Goal: Transaction & Acquisition: Purchase product/service

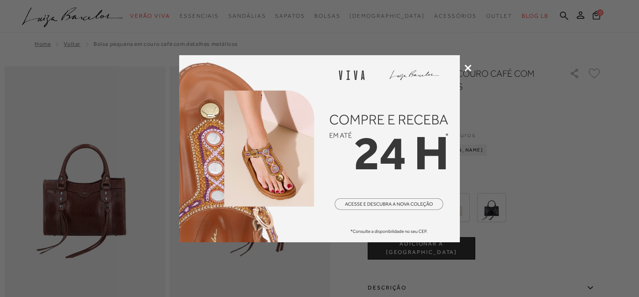
click at [467, 68] on icon at bounding box center [467, 68] width 7 height 7
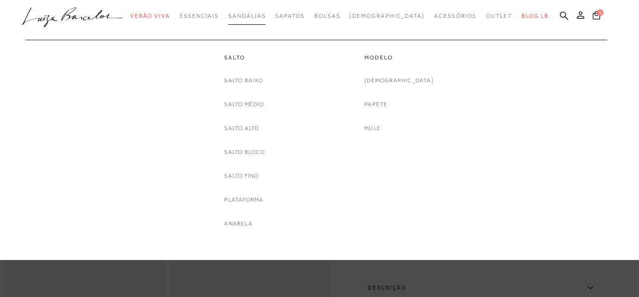
click at [266, 18] on span "Sandálias" at bounding box center [246, 16] width 37 height 7
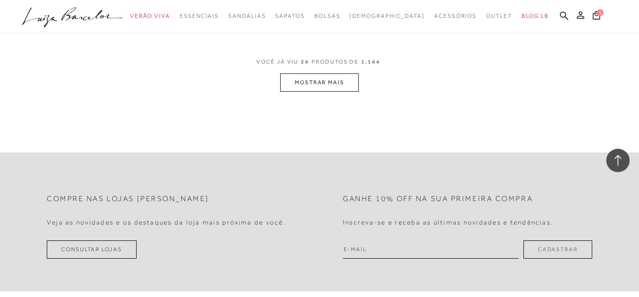
scroll to position [1860, 0]
click at [318, 79] on button "MOSTRAR MAIS" at bounding box center [319, 81] width 79 height 18
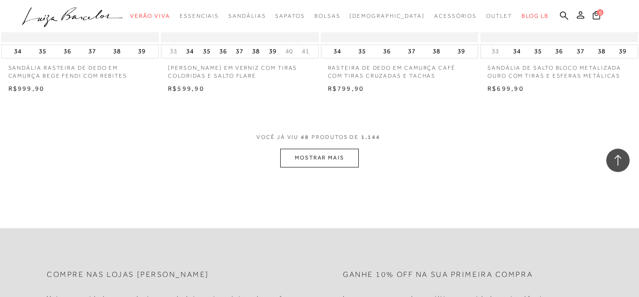
scroll to position [3624, 0]
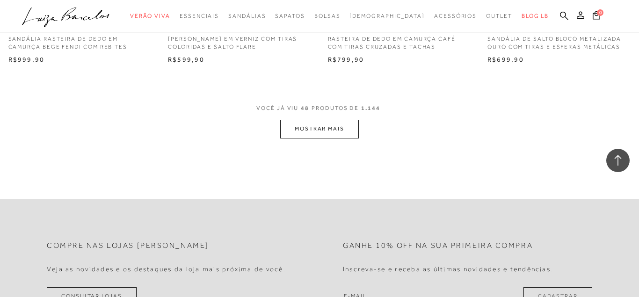
click at [311, 129] on button "MOSTRAR MAIS" at bounding box center [319, 129] width 79 height 18
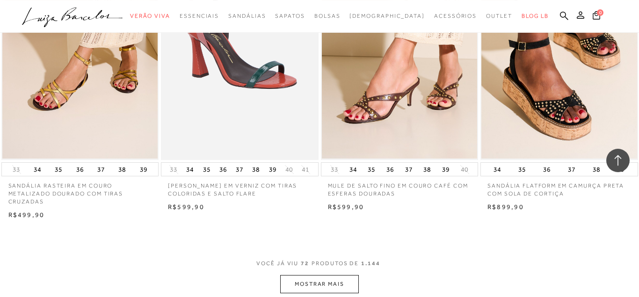
scroll to position [5388, 0]
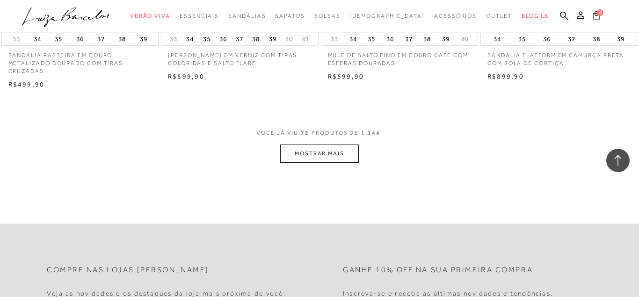
click at [329, 151] on button "MOSTRAR MAIS" at bounding box center [319, 153] width 79 height 18
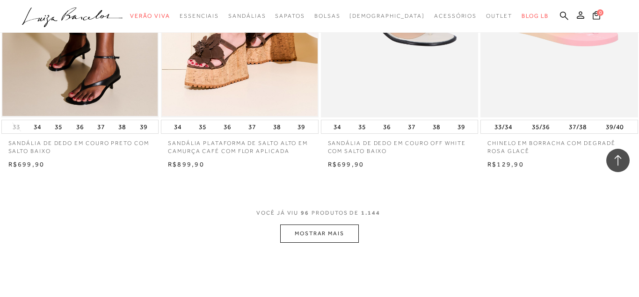
scroll to position [7248, 0]
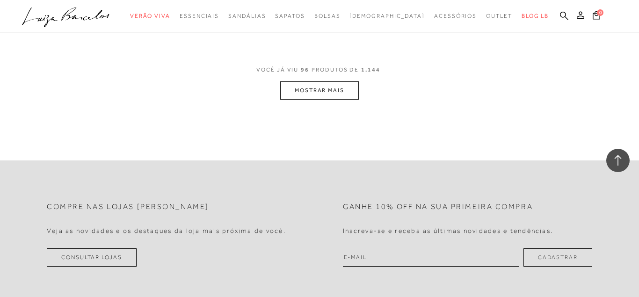
click at [333, 93] on button "MOSTRAR MAIS" at bounding box center [319, 90] width 79 height 18
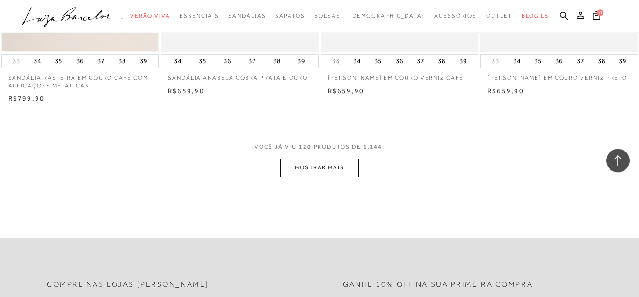
scroll to position [8965, 0]
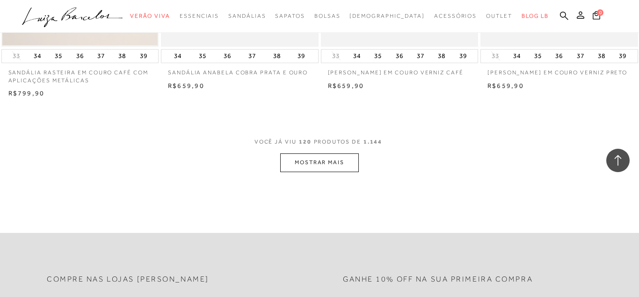
click at [328, 161] on button "MOSTRAR MAIS" at bounding box center [319, 162] width 79 height 18
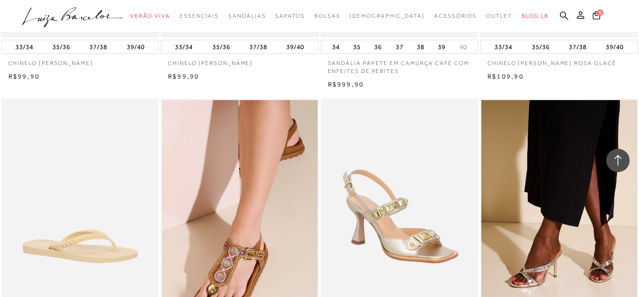
scroll to position [10538, 0]
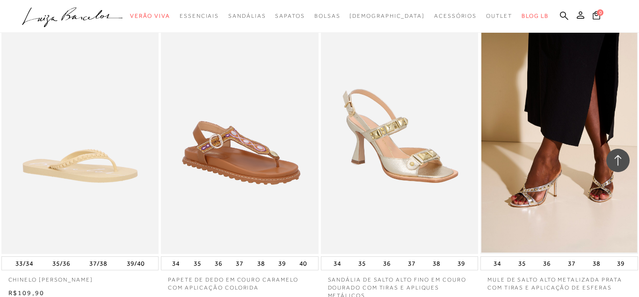
click at [233, 228] on img at bounding box center [240, 136] width 157 height 236
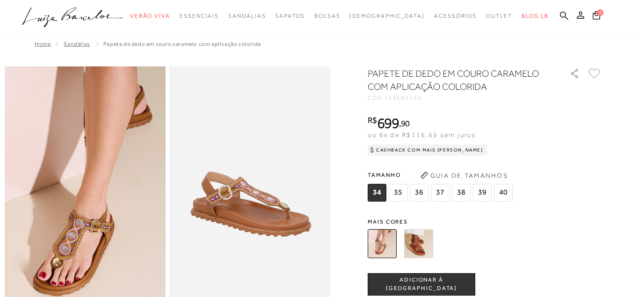
click at [415, 244] on img at bounding box center [418, 243] width 29 height 29
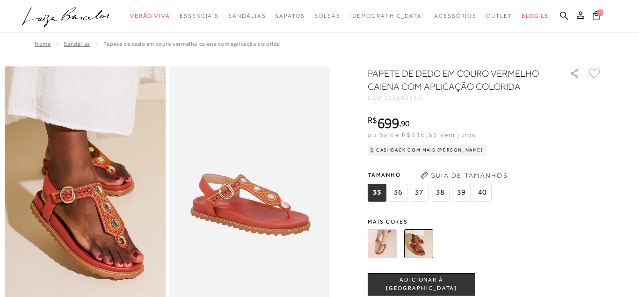
click at [385, 249] on img at bounding box center [381, 243] width 29 height 29
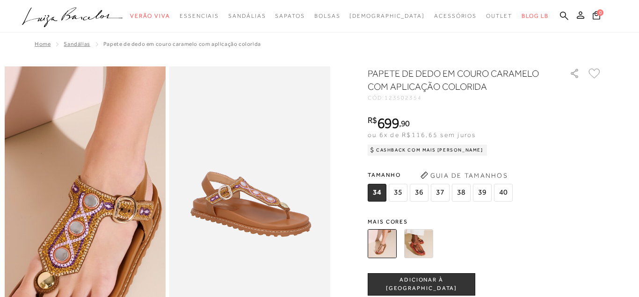
click at [67, 243] on img at bounding box center [103, 131] width 322 height 482
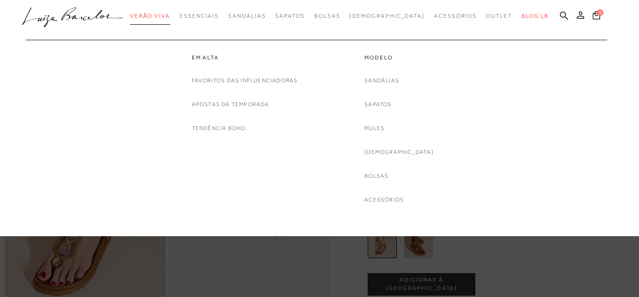
click at [158, 18] on span "Verão Viva" at bounding box center [150, 16] width 40 height 7
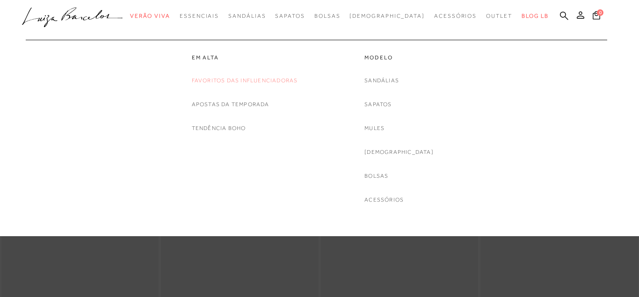
click at [254, 77] on link "Favoritos das Influenciadoras" at bounding box center [245, 81] width 106 height 10
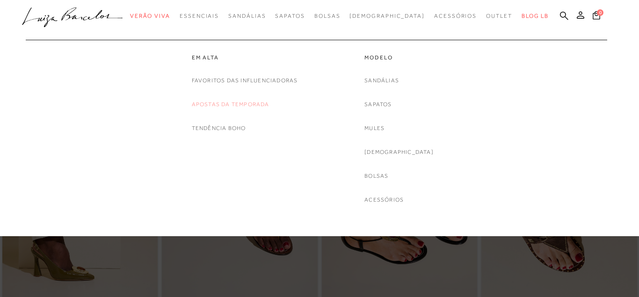
click at [219, 101] on link "Apostas da Temporada" at bounding box center [231, 105] width 78 height 10
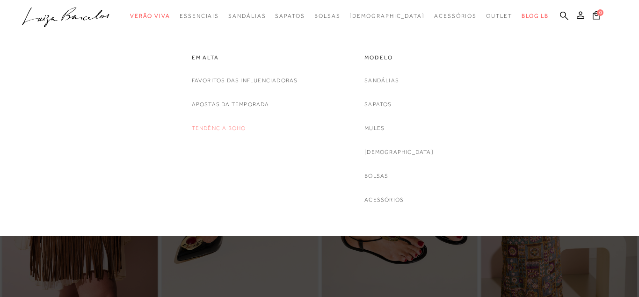
click at [209, 129] on link "Tendência Boho" at bounding box center [219, 128] width 54 height 10
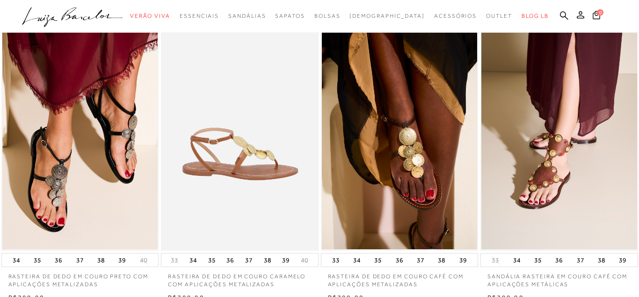
scroll to position [48, 0]
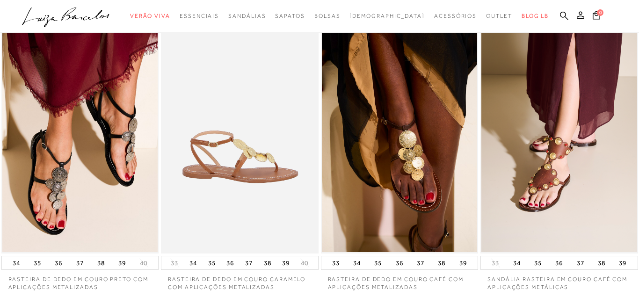
click at [244, 158] on img at bounding box center [240, 136] width 157 height 236
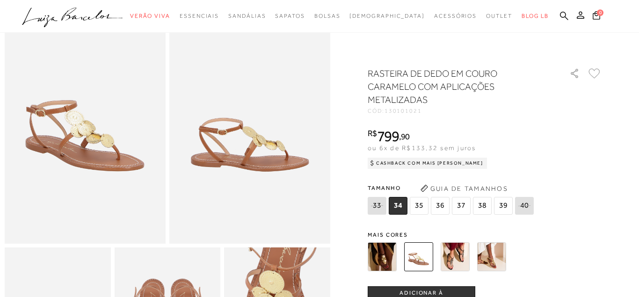
scroll to position [143, 0]
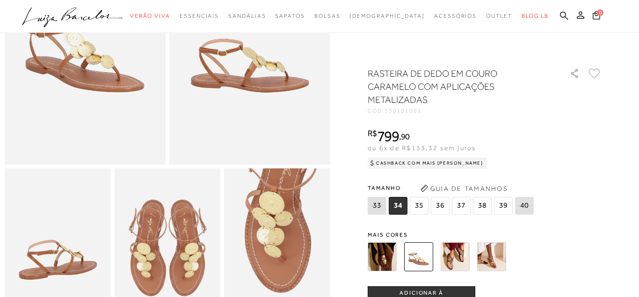
click at [453, 261] on img at bounding box center [454, 256] width 29 height 29
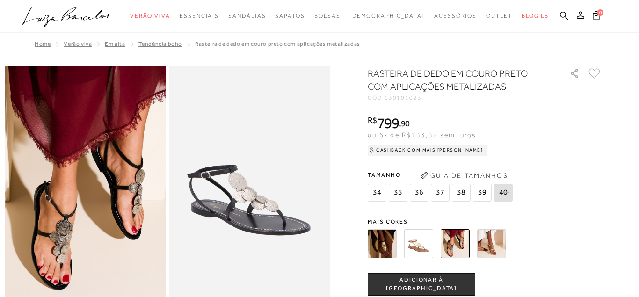
scroll to position [143, 0]
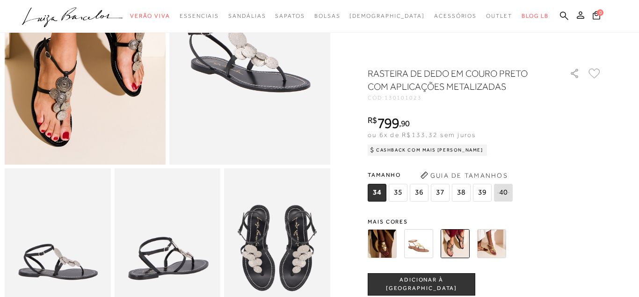
click at [489, 243] on img at bounding box center [491, 243] width 29 height 29
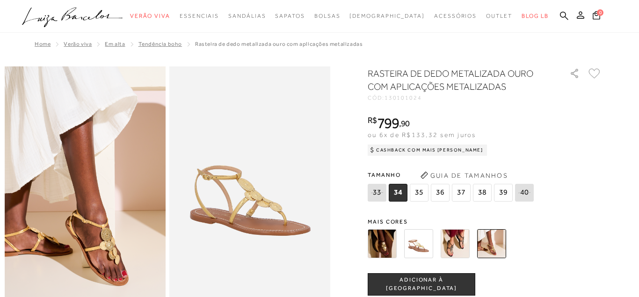
click at [454, 245] on img at bounding box center [454, 243] width 29 height 29
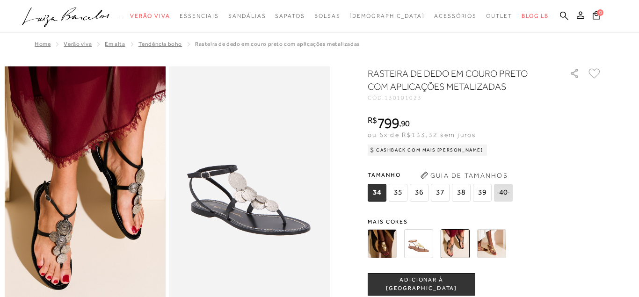
click at [418, 245] on img at bounding box center [418, 243] width 29 height 29
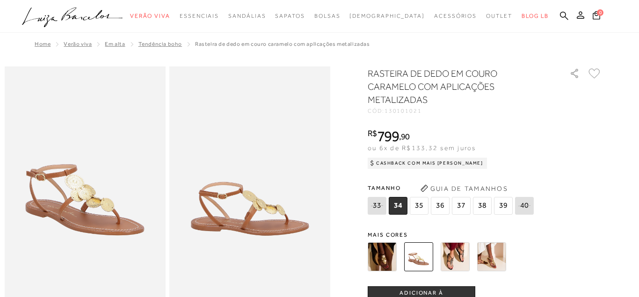
click at [381, 266] on img at bounding box center [381, 256] width 29 height 29
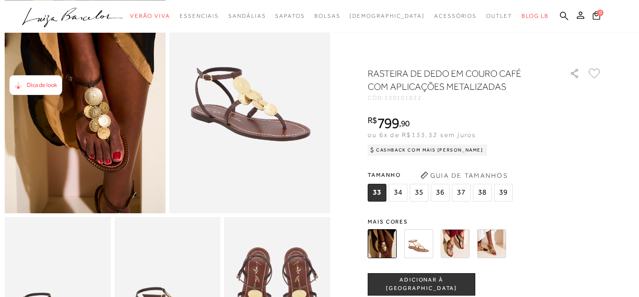
scroll to position [191, 0]
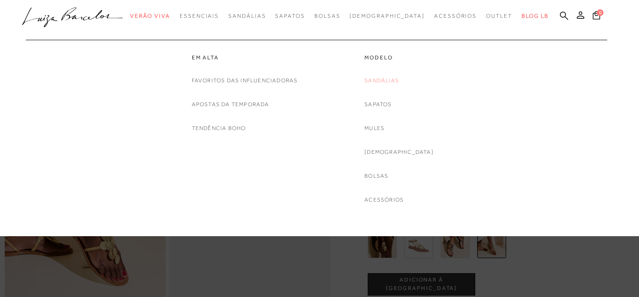
click at [397, 80] on link "Sandálias" at bounding box center [381, 81] width 35 height 10
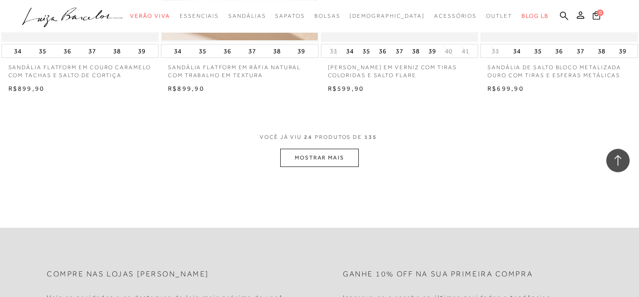
scroll to position [1812, 0]
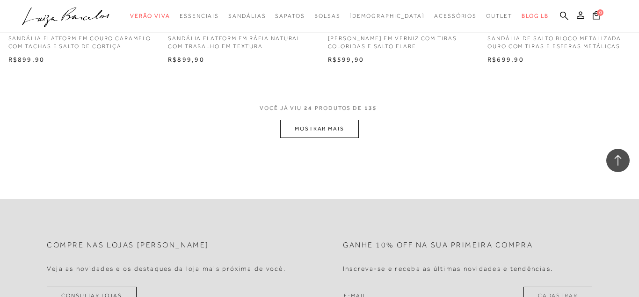
click at [319, 131] on button "MOSTRAR MAIS" at bounding box center [319, 129] width 79 height 18
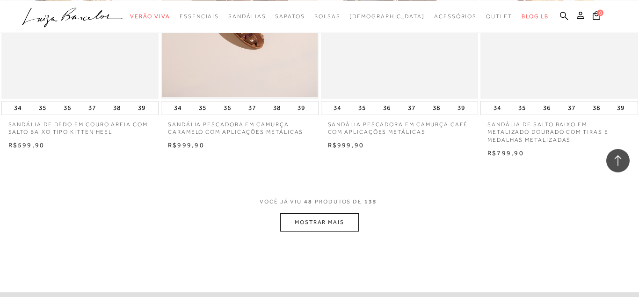
scroll to position [3529, 0]
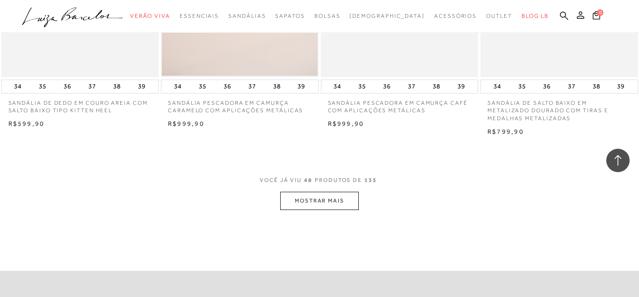
click at [332, 210] on button "MOSTRAR MAIS" at bounding box center [319, 201] width 79 height 18
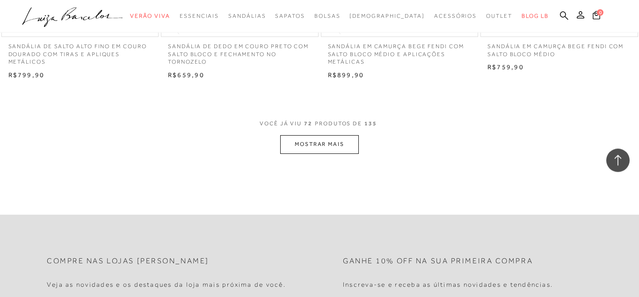
scroll to position [5388, 0]
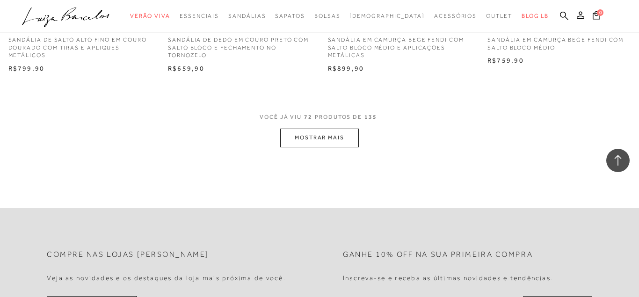
click at [323, 139] on button "MOSTRAR MAIS" at bounding box center [319, 138] width 79 height 18
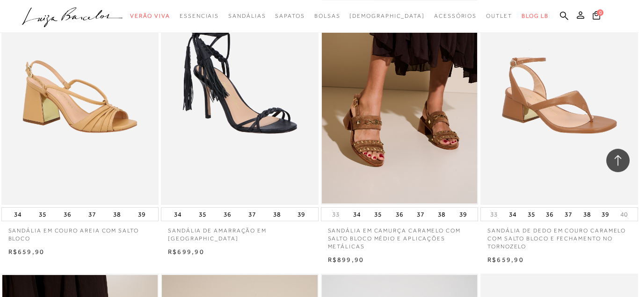
scroll to position [5817, 0]
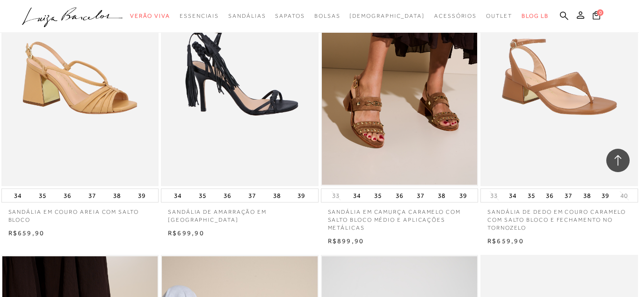
click at [247, 114] on img at bounding box center [240, 68] width 157 height 236
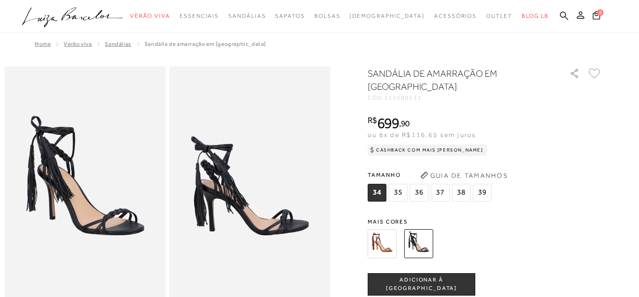
click at [387, 245] on img at bounding box center [381, 243] width 29 height 29
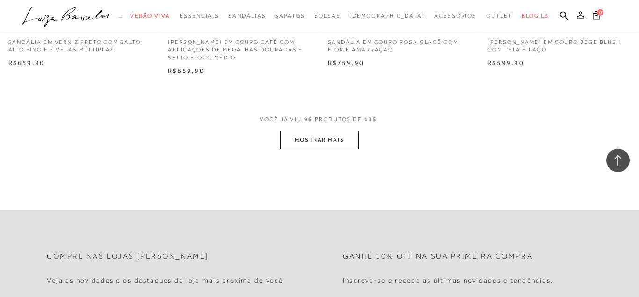
scroll to position [7200, 0]
click at [303, 139] on button "MOSTRAR MAIS" at bounding box center [319, 138] width 79 height 18
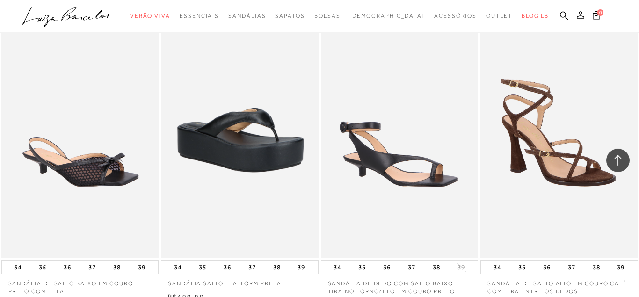
scroll to position [7582, 0]
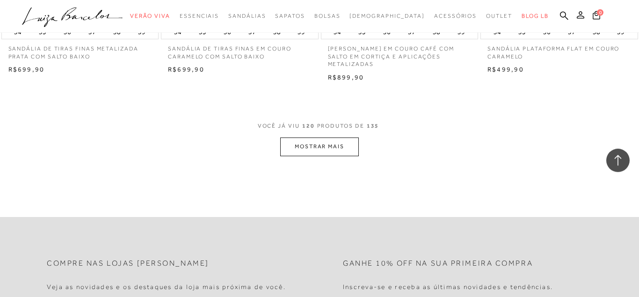
scroll to position [9012, 0]
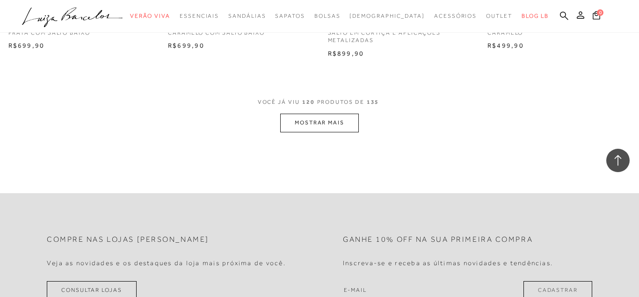
click at [314, 127] on button "MOSTRAR MAIS" at bounding box center [319, 123] width 79 height 18
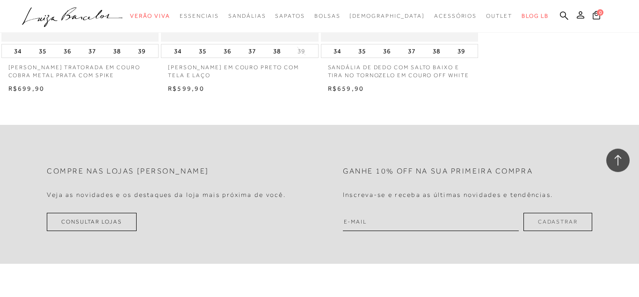
scroll to position [10252, 0]
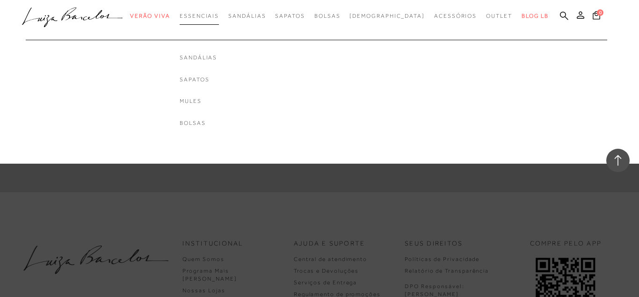
click at [219, 16] on span "Essenciais" at bounding box center [199, 16] width 39 height 7
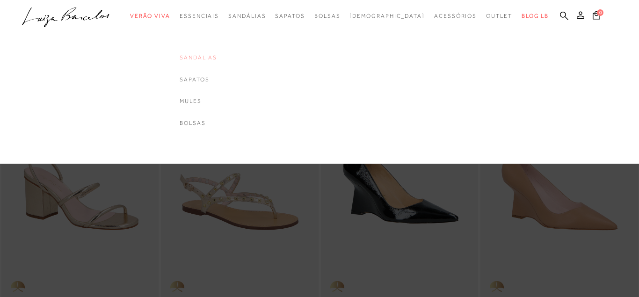
click at [217, 58] on link "Sandálias" at bounding box center [198, 58] width 37 height 8
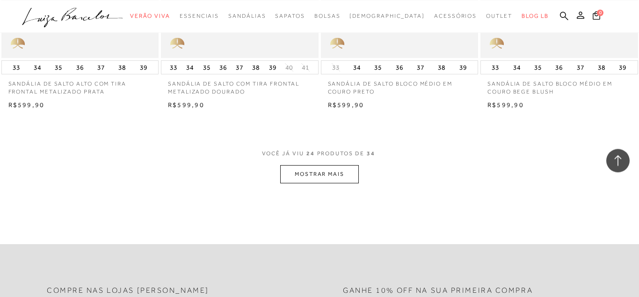
scroll to position [1764, 0]
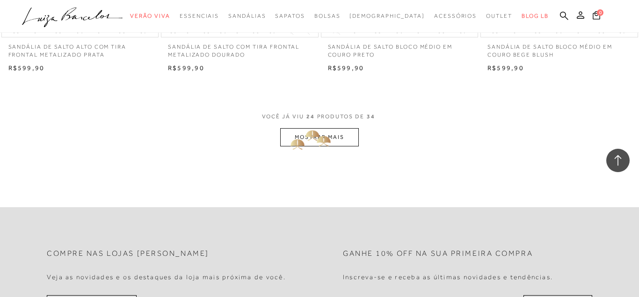
click at [317, 133] on button "MOSTRAR MAIS" at bounding box center [319, 137] width 79 height 18
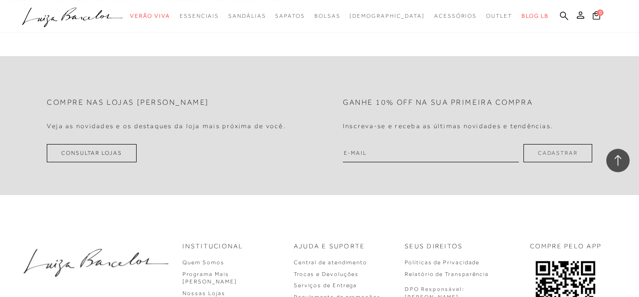
scroll to position [2718, 0]
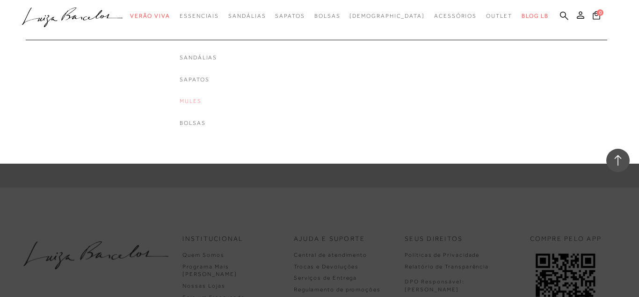
click at [212, 103] on link "Mules" at bounding box center [198, 101] width 37 height 8
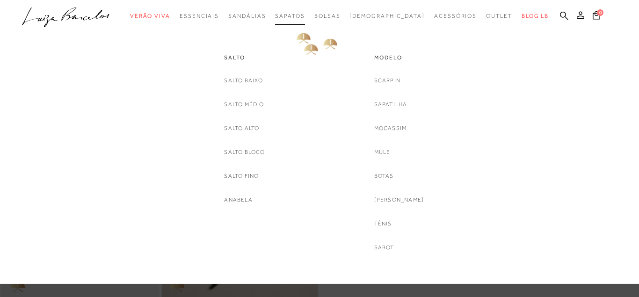
click at [304, 15] on span "Sapatos" at bounding box center [289, 16] width 29 height 7
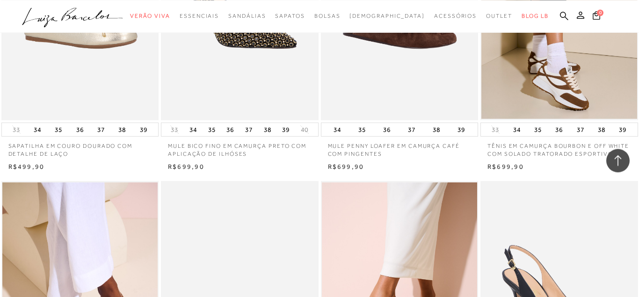
scroll to position [1097, 0]
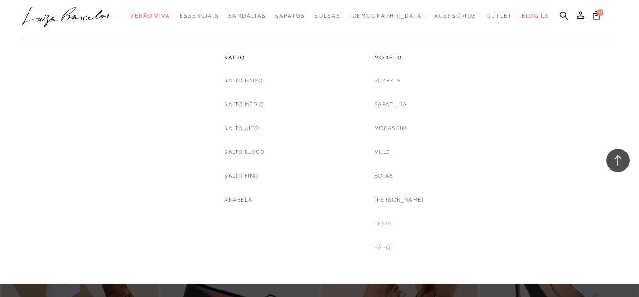
click at [389, 225] on link "Tênis" at bounding box center [383, 224] width 18 height 10
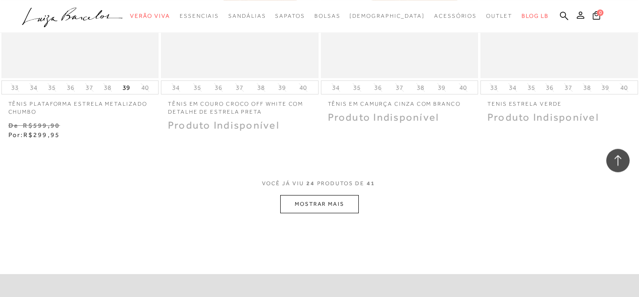
scroll to position [1764, 0]
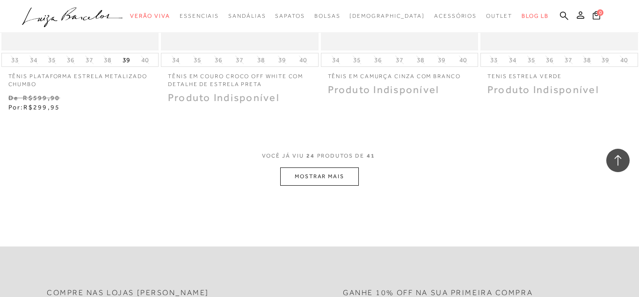
click at [325, 177] on button "MOSTRAR MAIS" at bounding box center [319, 176] width 79 height 18
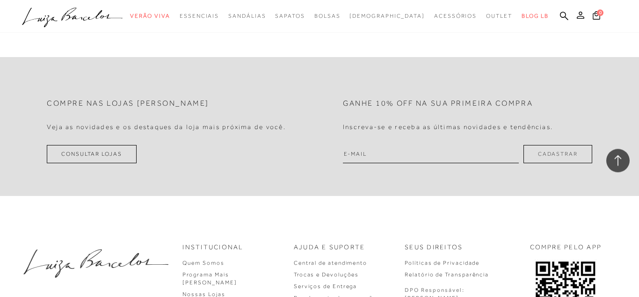
scroll to position [3338, 0]
